Goal: Task Accomplishment & Management: Manage account settings

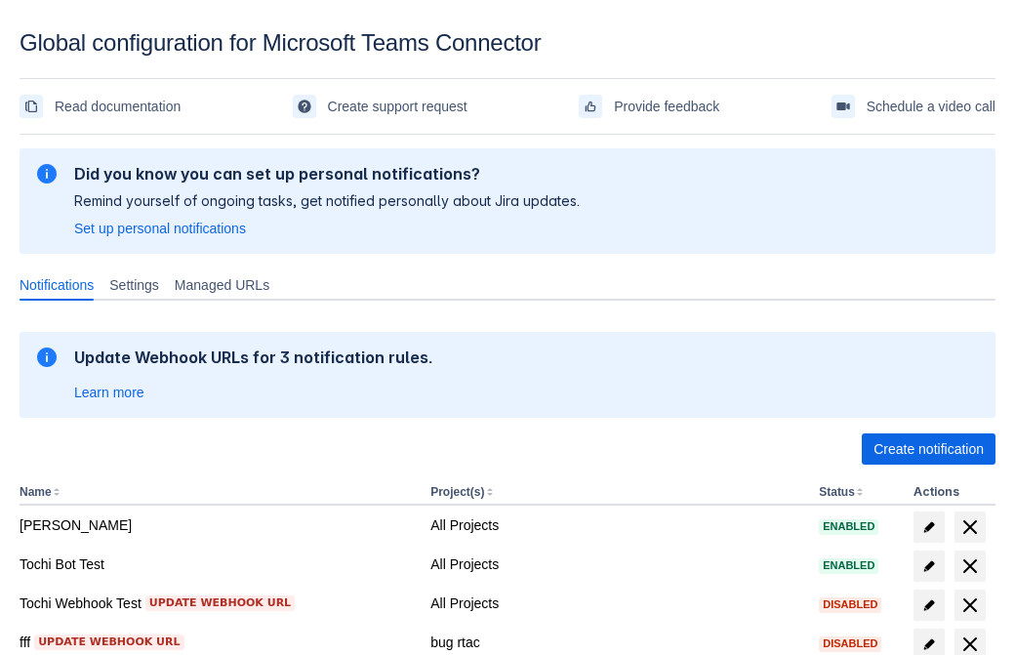
click at [928, 449] on span "Create notification" at bounding box center [928, 448] width 110 height 31
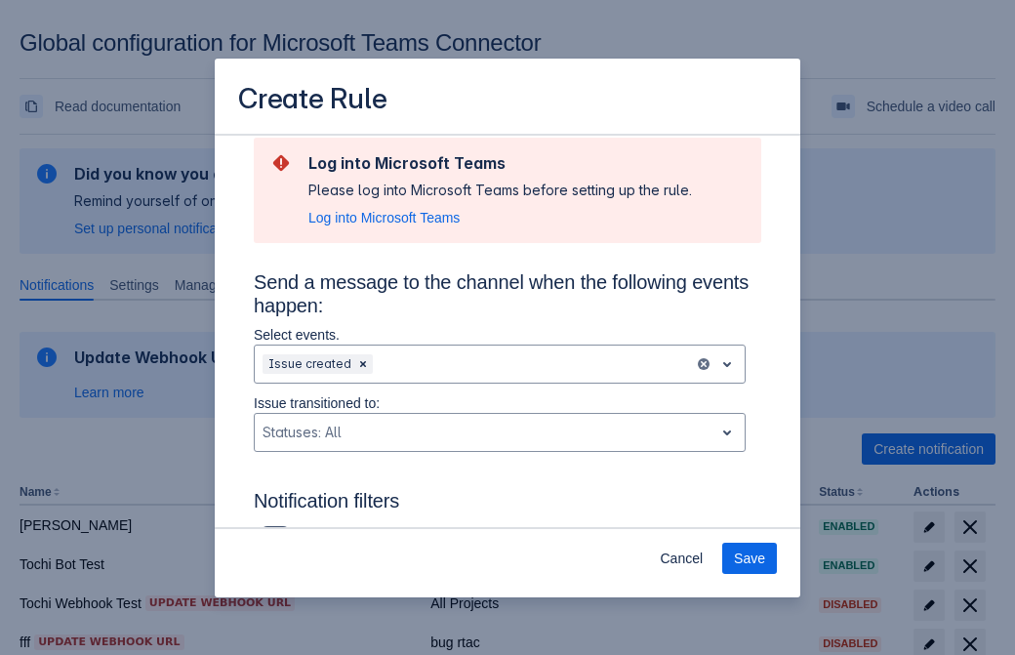
type input "RuleName-632675New Rule (41)"
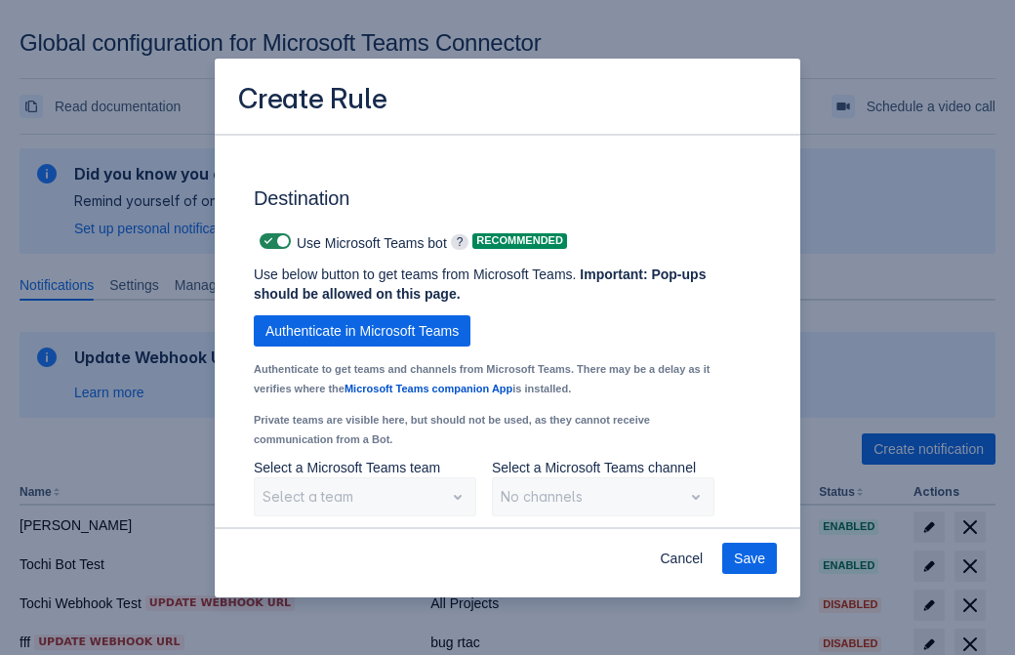
scroll to position [1618, 0]
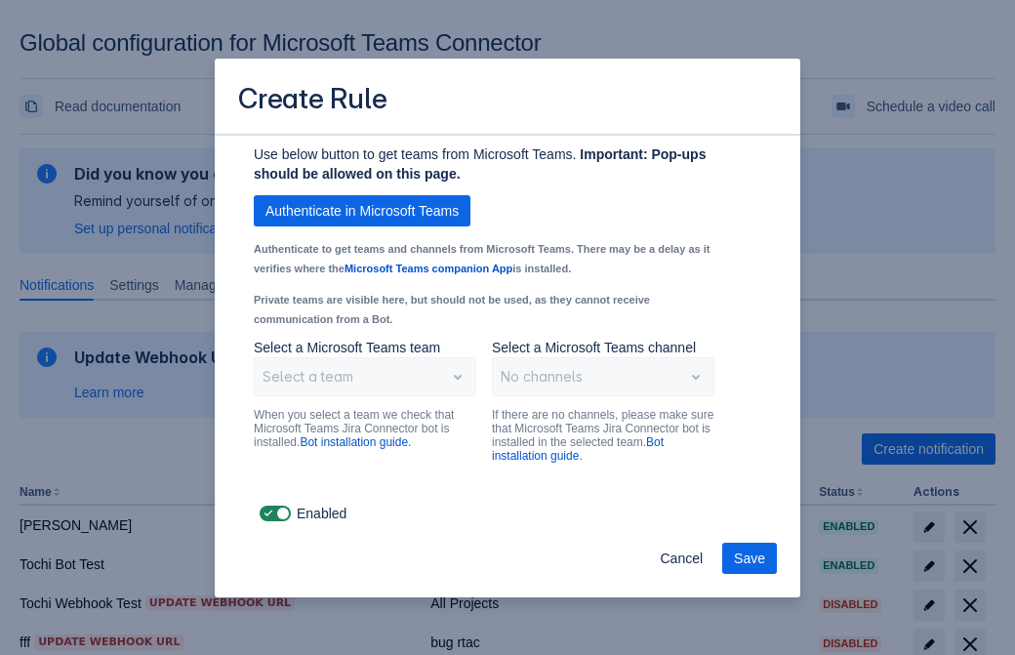
click at [362, 211] on span "Authenticate in Microsoft Teams" at bounding box center [361, 210] width 193 height 31
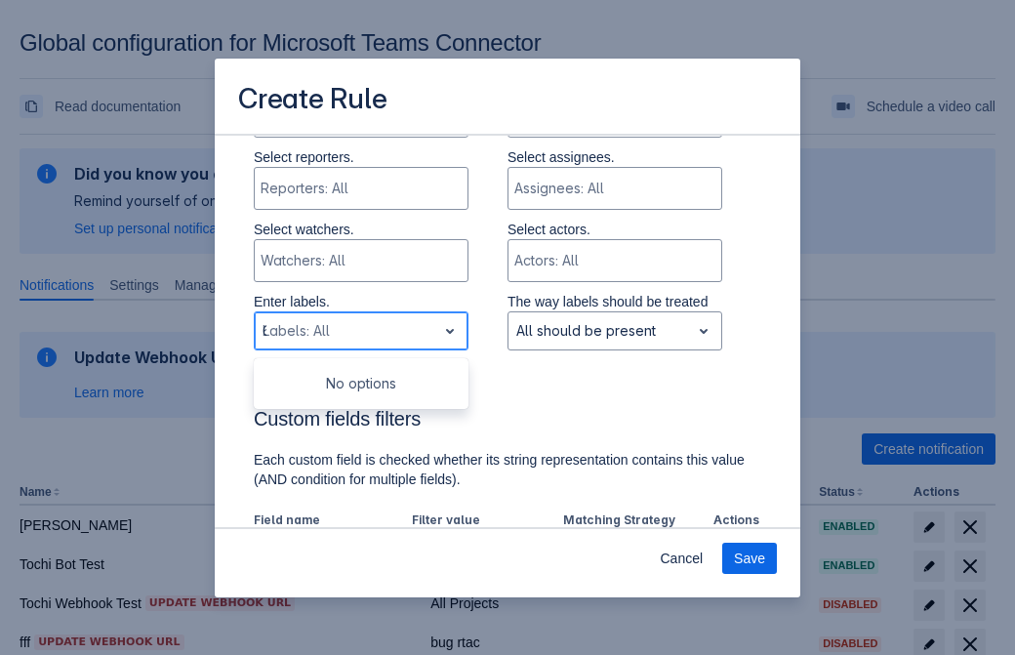
type input "632675_label"
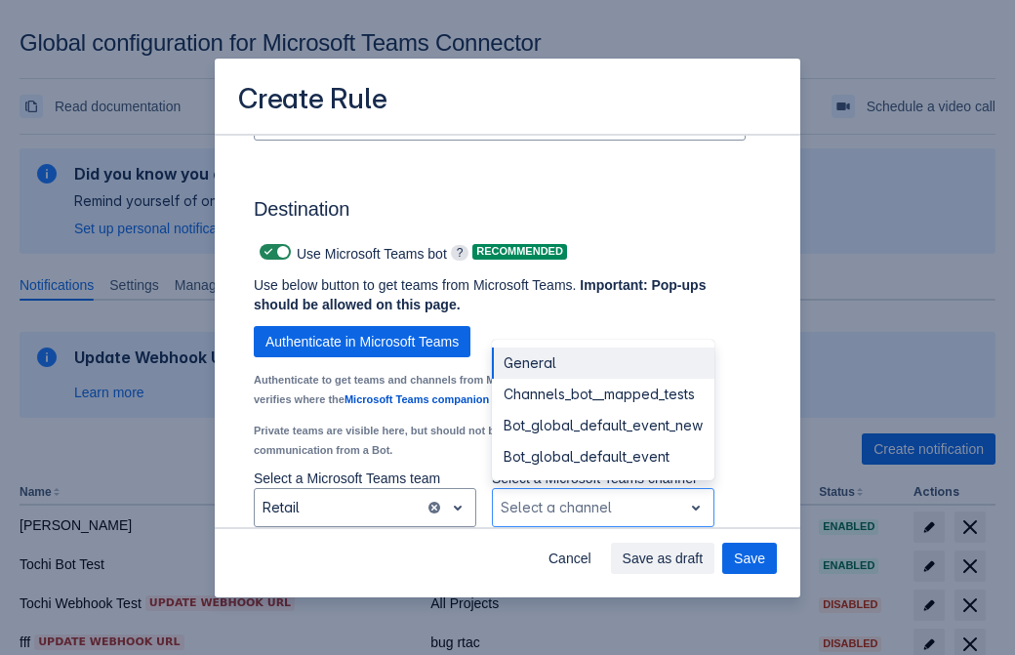
click at [602, 457] on div "Bot_global_default_event" at bounding box center [603, 456] width 222 height 31
click at [703, 558] on span "Save as draft" at bounding box center [662, 557] width 81 height 31
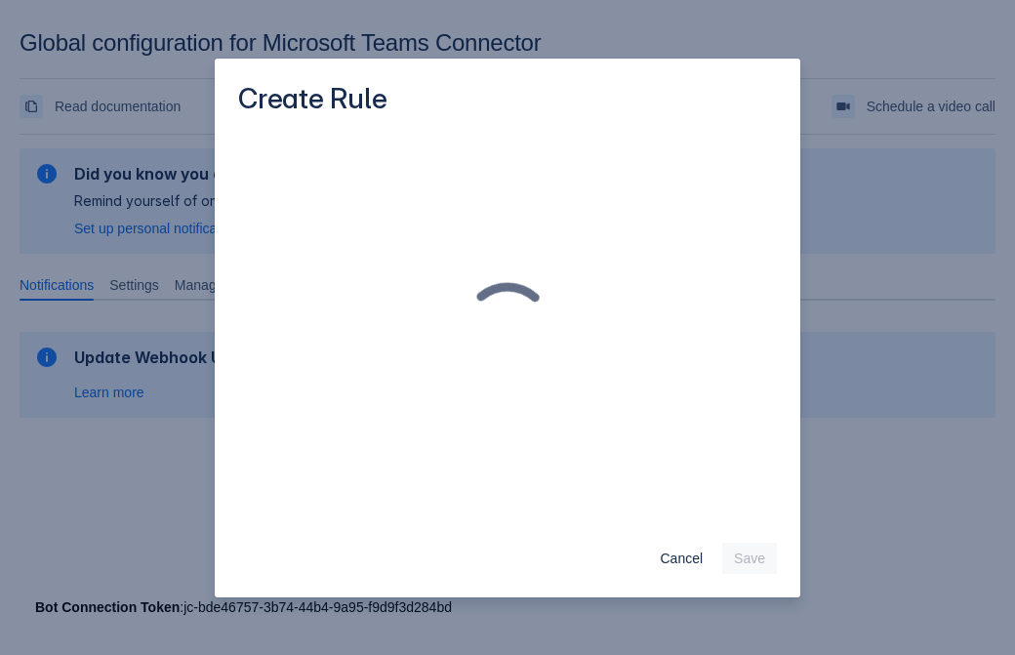
scroll to position [0, 0]
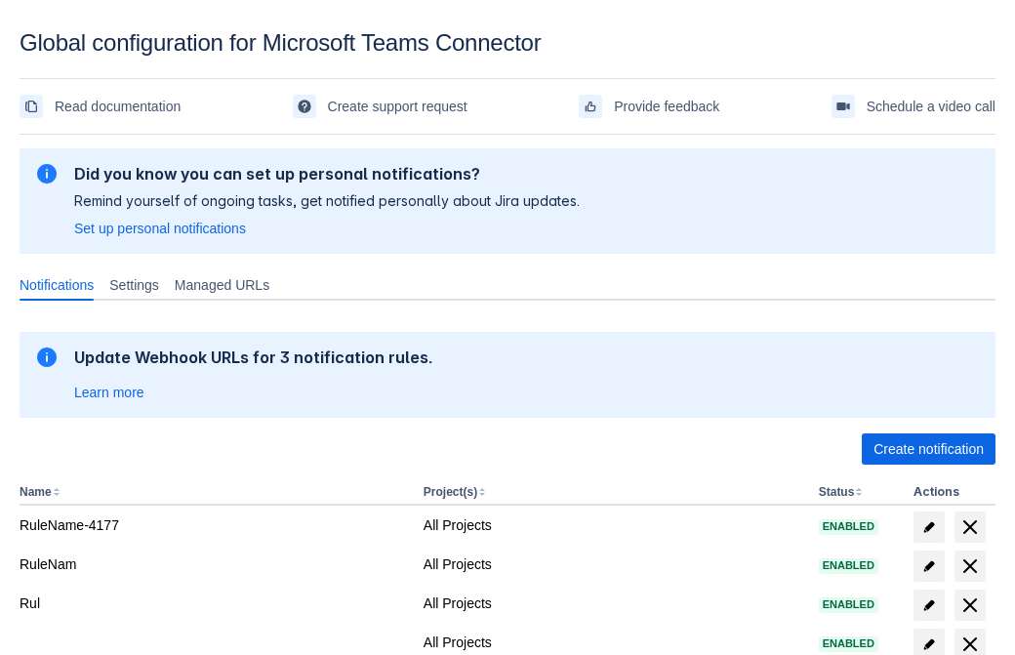
scroll to position [403, 0]
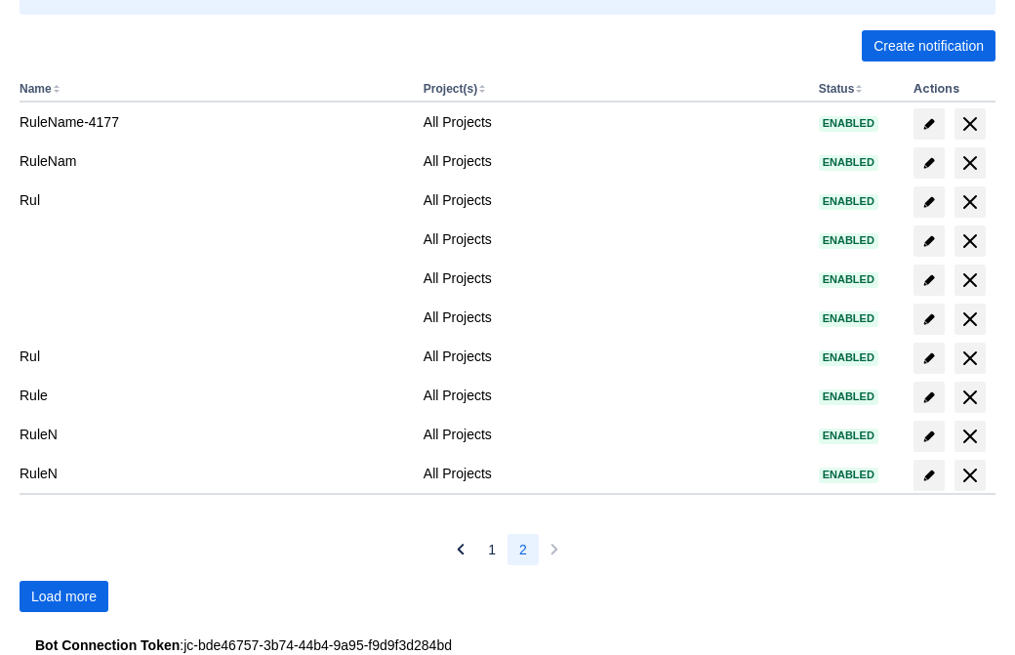
click at [63, 596] on span "Load more" at bounding box center [63, 595] width 65 height 31
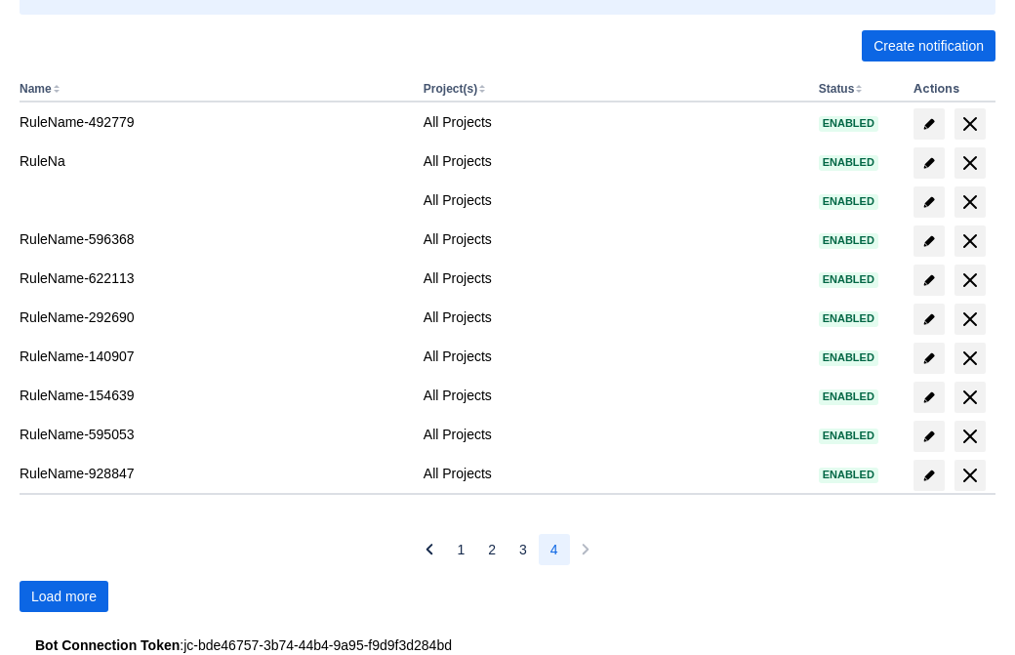
click at [63, 596] on span "Load more" at bounding box center [63, 595] width 65 height 31
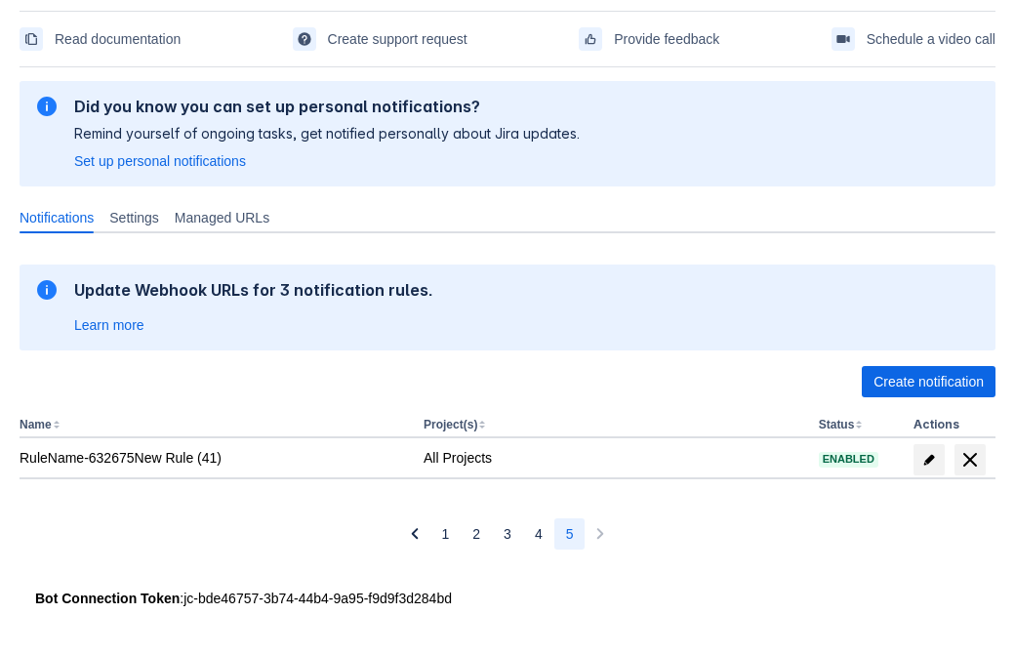
scroll to position [67, 0]
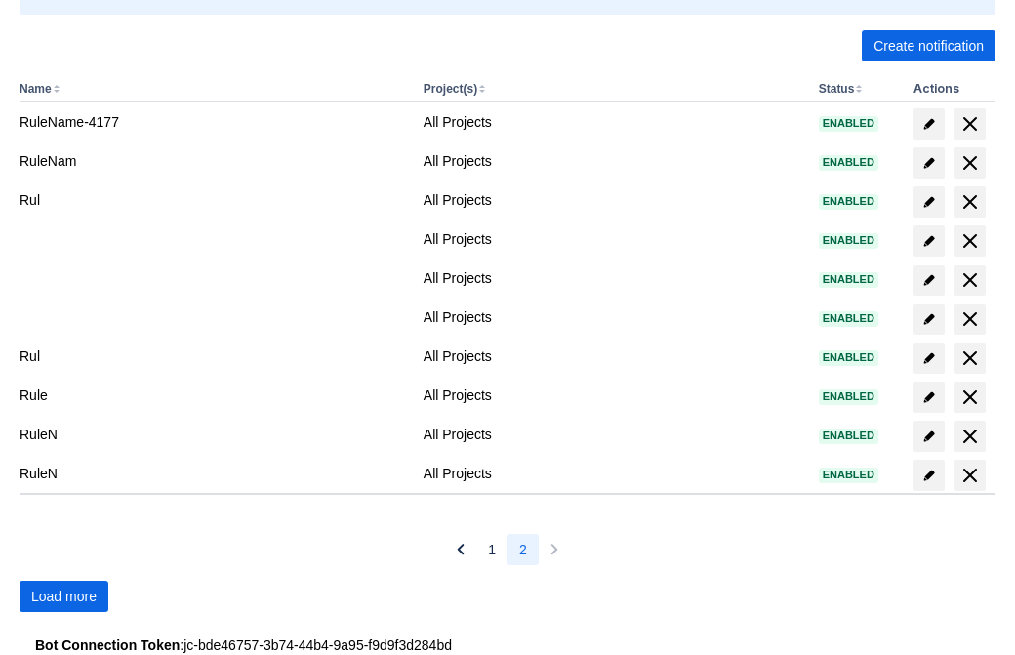
click at [63, 596] on span "Load more" at bounding box center [63, 595] width 65 height 31
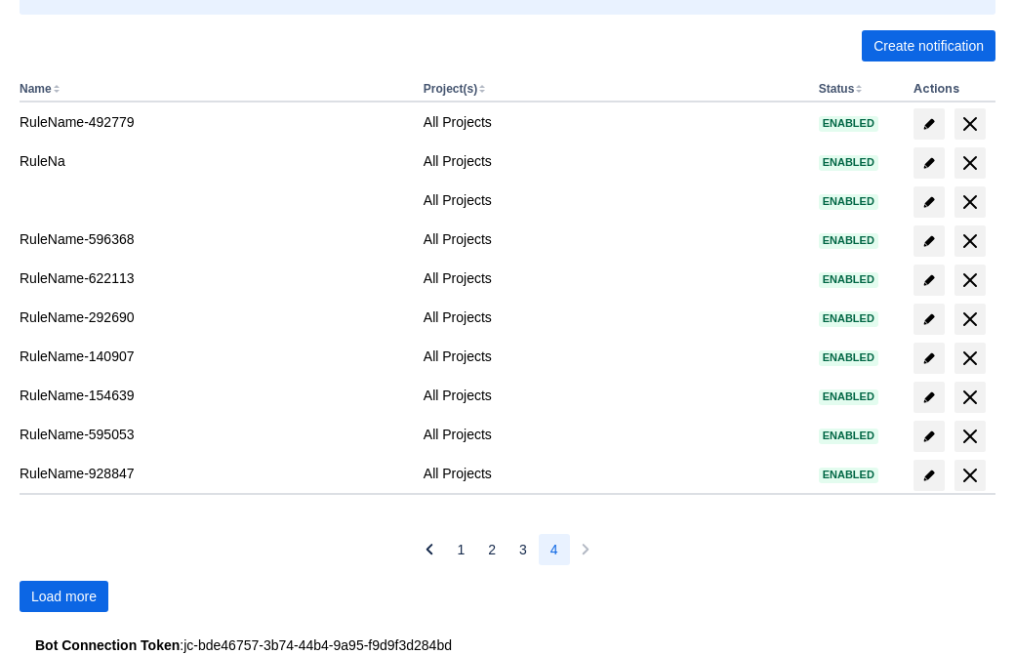
click at [63, 596] on span "Load more" at bounding box center [63, 595] width 65 height 31
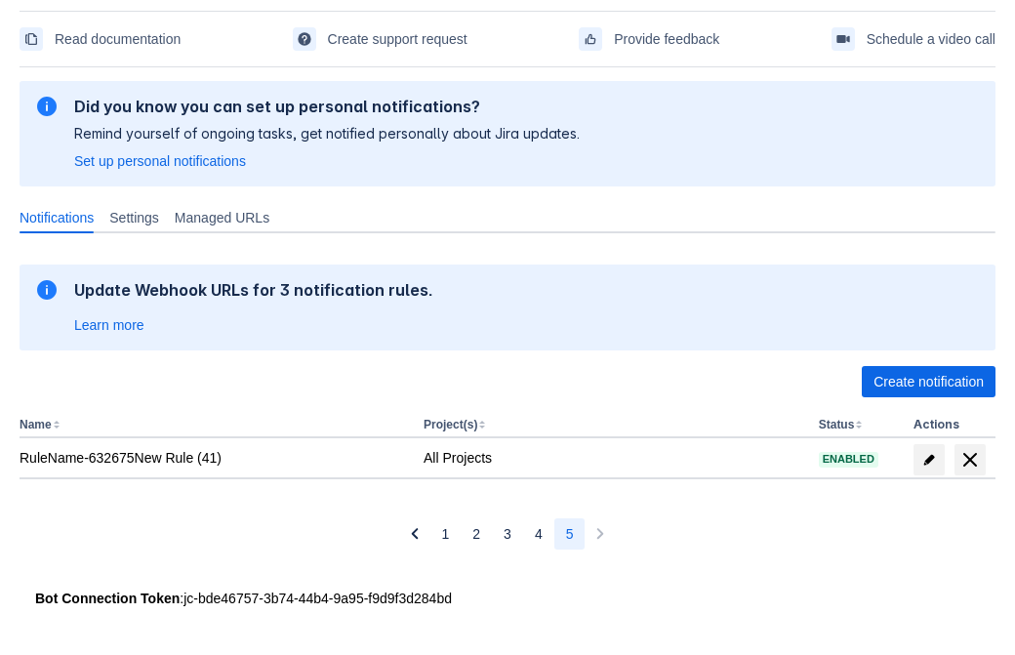
click at [969, 459] on span "delete" at bounding box center [969, 459] width 23 height 23
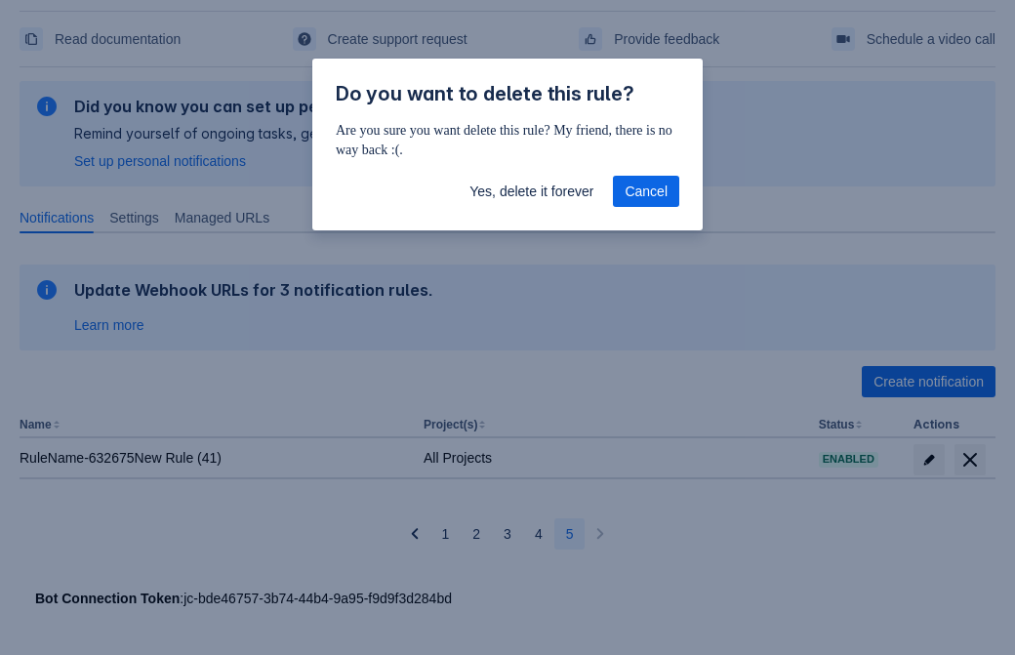
click at [531, 191] on span "Yes, delete it forever" at bounding box center [531, 191] width 124 height 31
